Goal: Check status: Check status

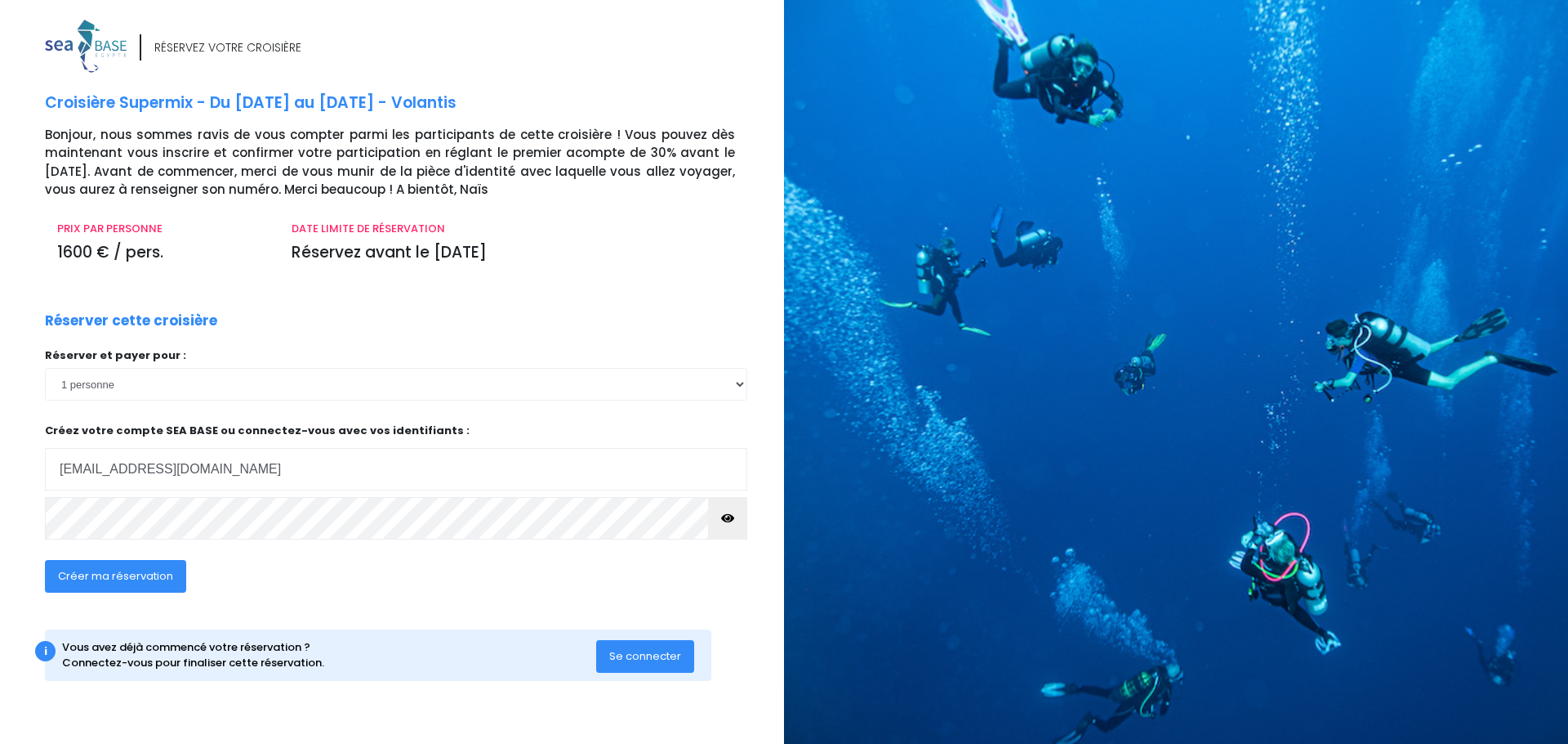
type input "[EMAIL_ADDRESS][DOMAIN_NAME]"
click at [638, 674] on div "i Vous avez déjà commencé votre réservation ? Connectez-vous pour finaliser cet…" at bounding box center [378, 655] width 666 height 52
click at [639, 667] on button "Se connecter" at bounding box center [645, 656] width 98 height 32
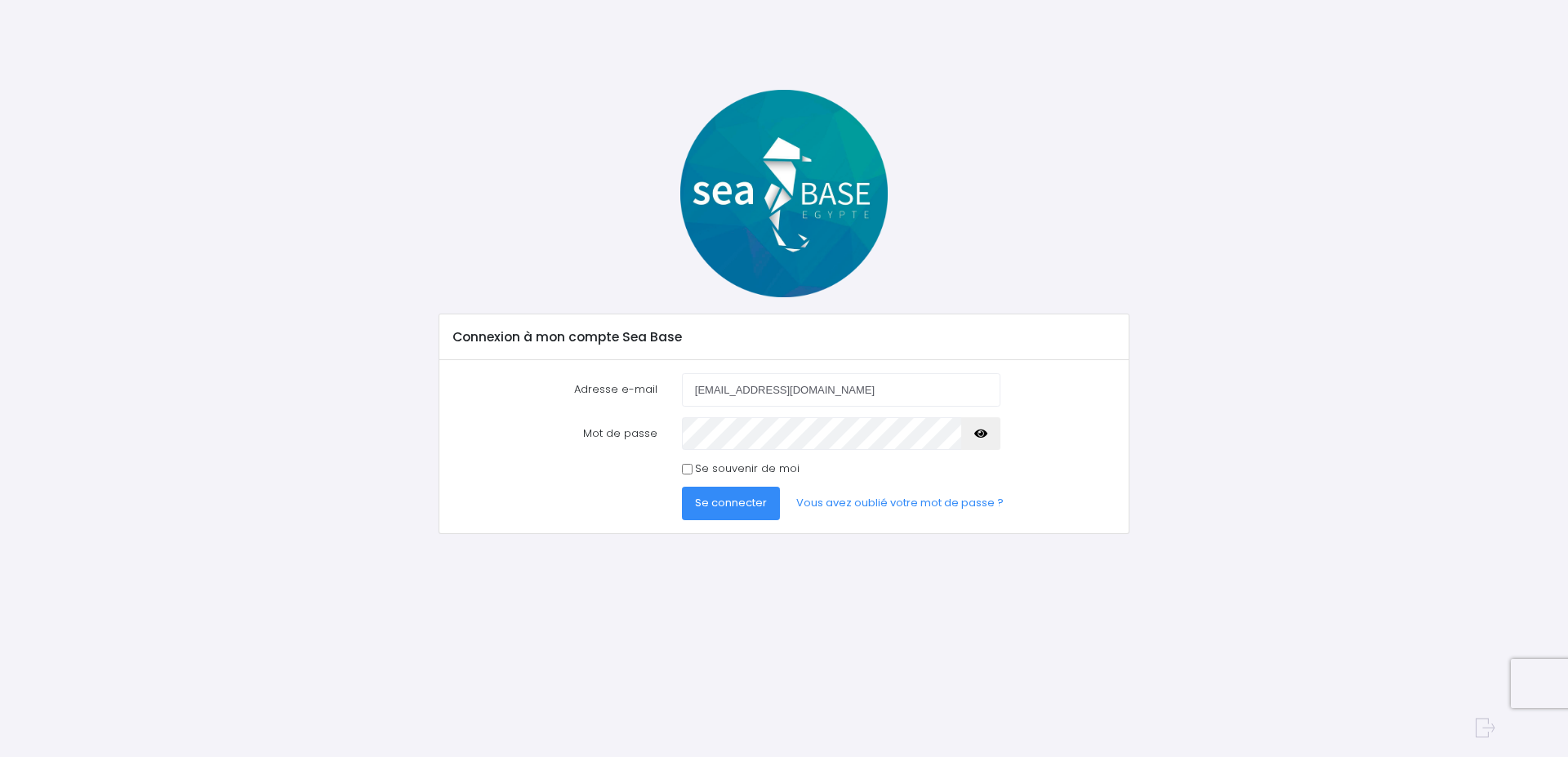
click at [720, 495] on button "Se connecter" at bounding box center [731, 503] width 98 height 32
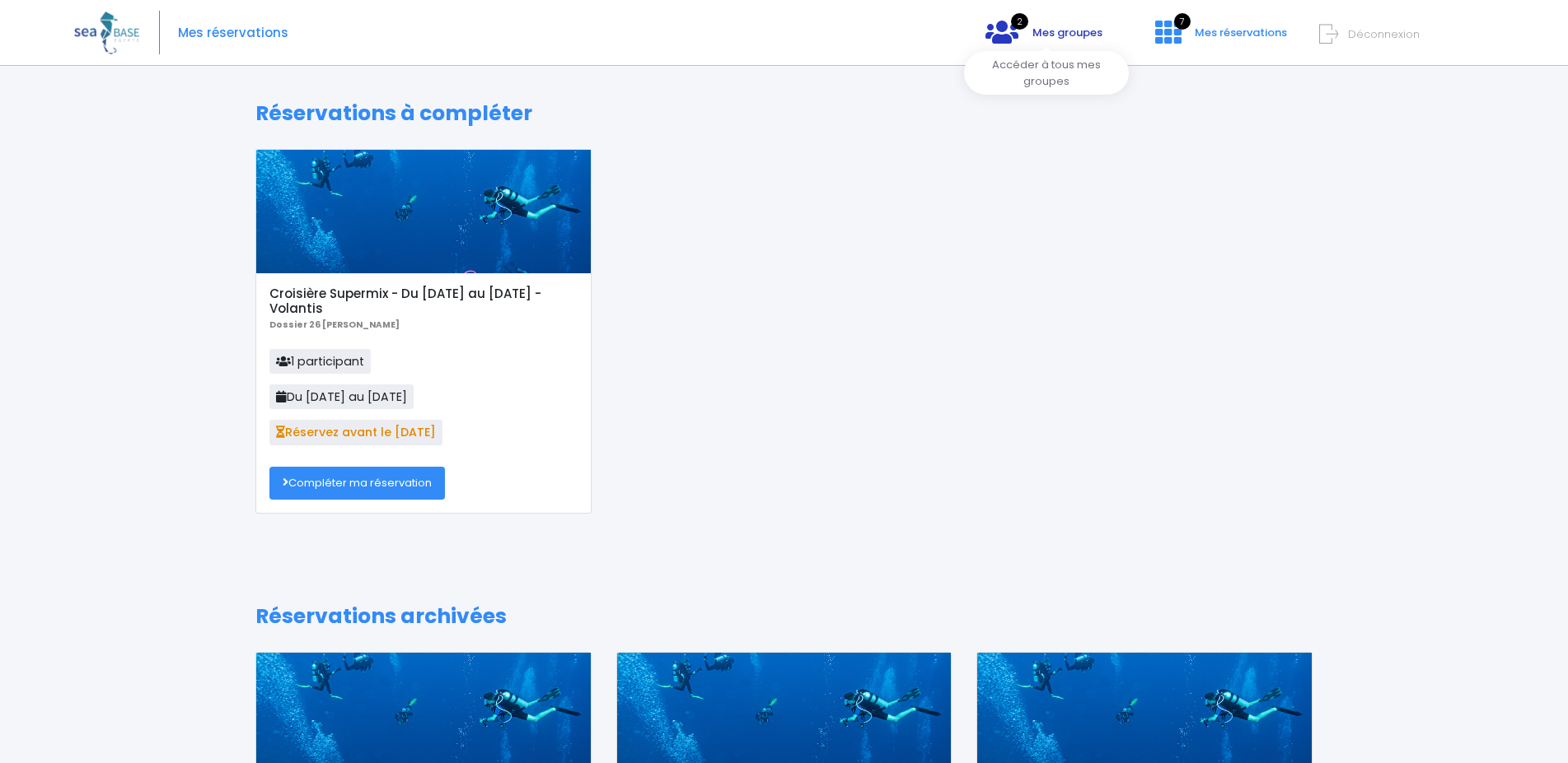
click at [1066, 35] on span "Mes groupes" at bounding box center [1067, 32] width 70 height 16
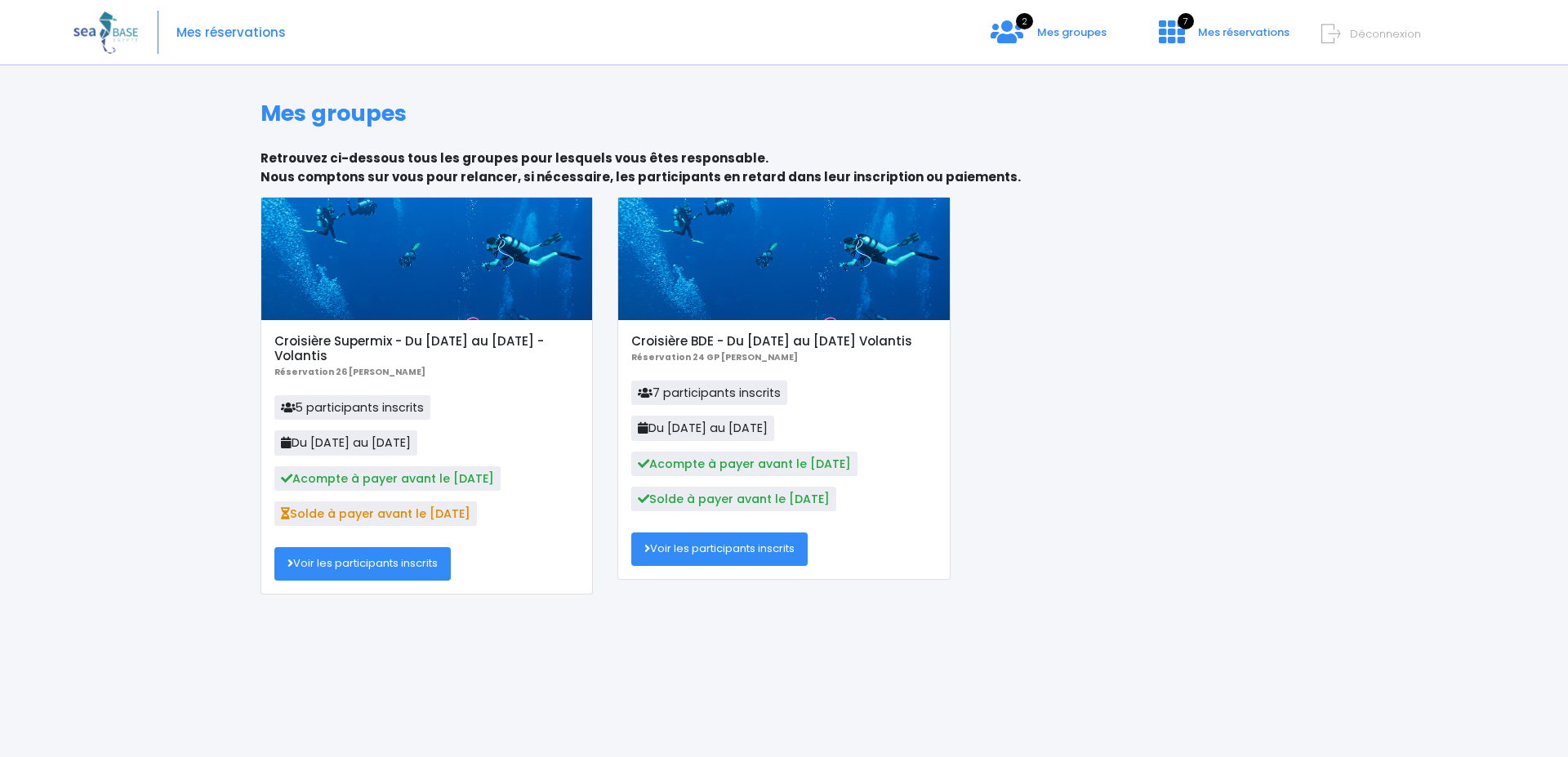
click at [356, 562] on link "Voir les participants inscrits" at bounding box center [363, 563] width 177 height 32
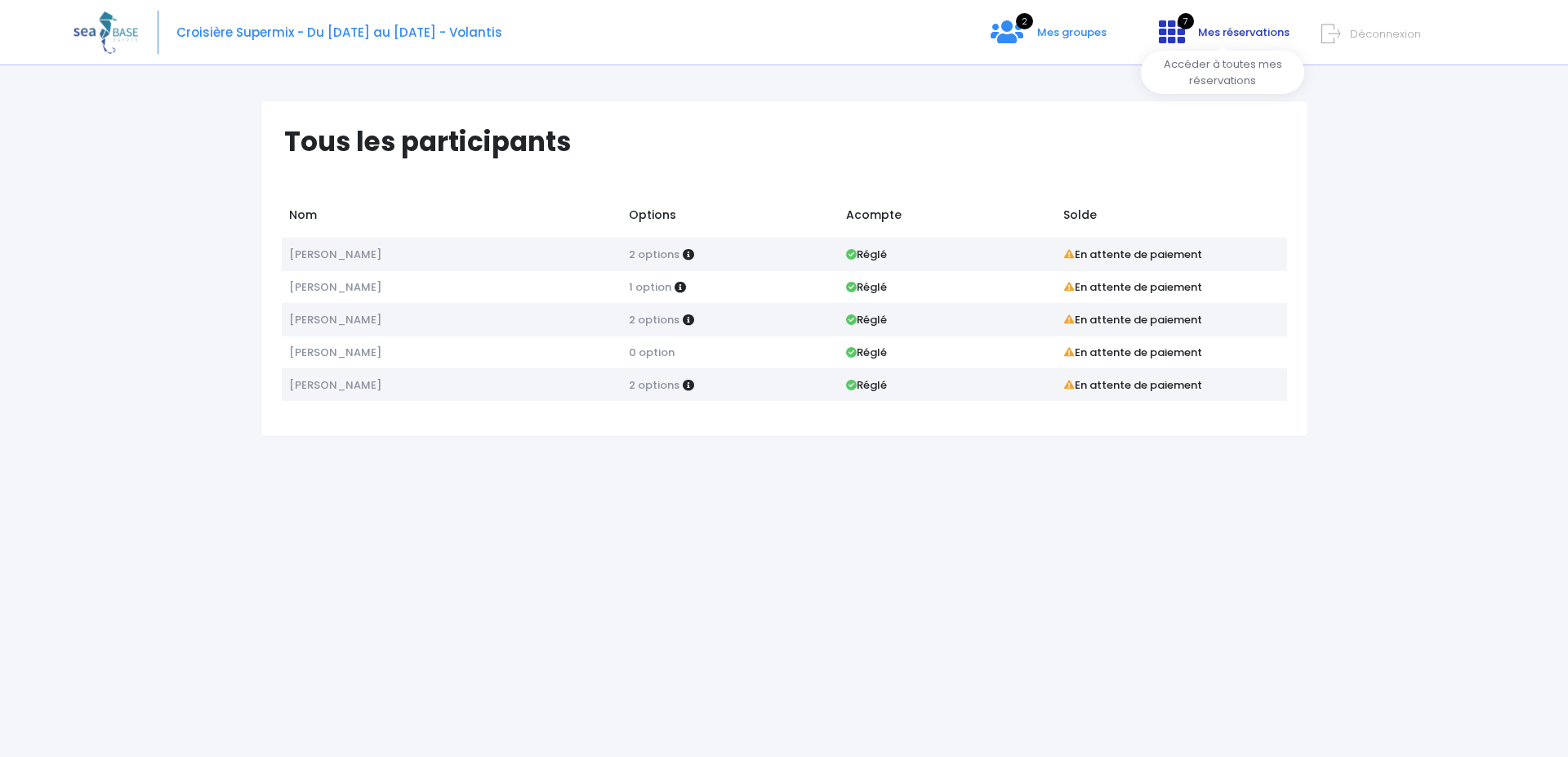
click at [1216, 37] on span "Mes réservations" at bounding box center [1244, 32] width 92 height 16
